Goal: Information Seeking & Learning: Check status

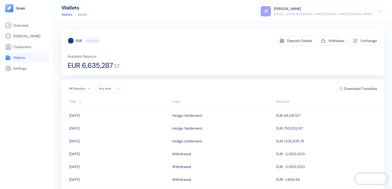
click at [19, 60] on span "Wallets" at bounding box center [19, 57] width 12 height 5
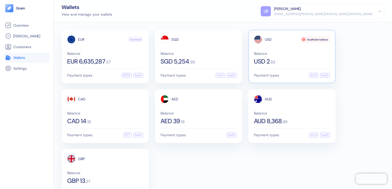
click at [299, 54] on span "Balance" at bounding box center [292, 54] width 76 height 4
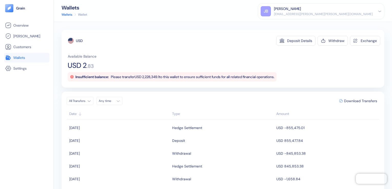
click at [18, 55] on span "Wallets" at bounding box center [19, 57] width 12 height 5
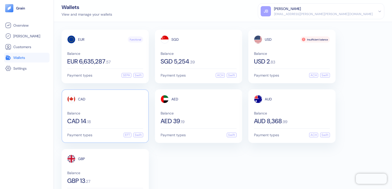
click at [105, 101] on div "CAD" at bounding box center [105, 99] width 76 height 8
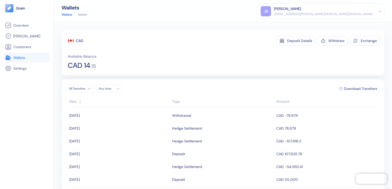
click at [17, 57] on span "Wallets" at bounding box center [19, 57] width 12 height 5
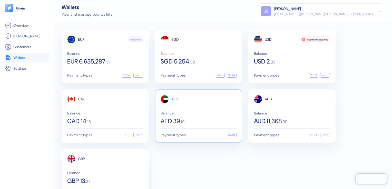
click at [214, 115] on div "Balance AED 39 . 19" at bounding box center [199, 118] width 76 height 13
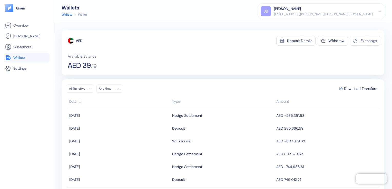
click at [18, 59] on span "Wallets" at bounding box center [19, 57] width 12 height 5
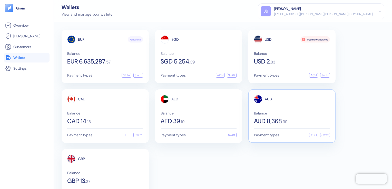
click at [296, 122] on div "AUD 8,368 . 99" at bounding box center [292, 121] width 76 height 6
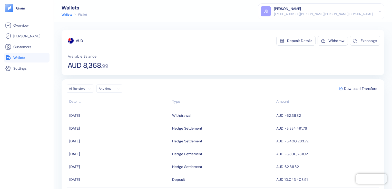
click at [18, 60] on span "Wallets" at bounding box center [19, 57] width 12 height 5
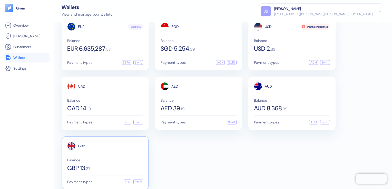
scroll to position [20, 0]
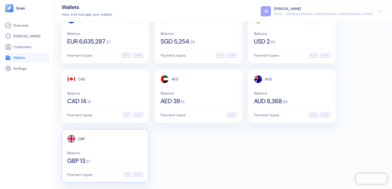
click at [112, 154] on div "Balance GBP 13 . 27" at bounding box center [105, 157] width 76 height 13
